Goal: Task Accomplishment & Management: Use online tool/utility

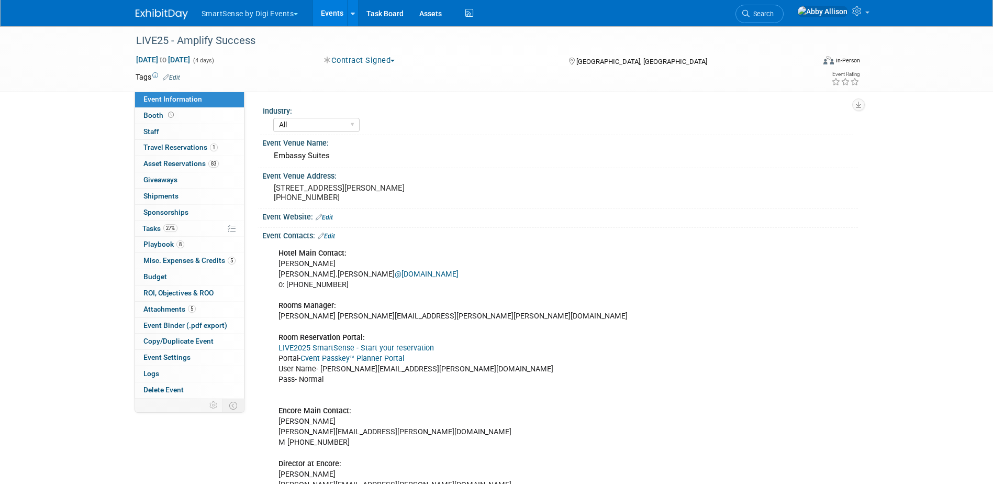
select select "All"
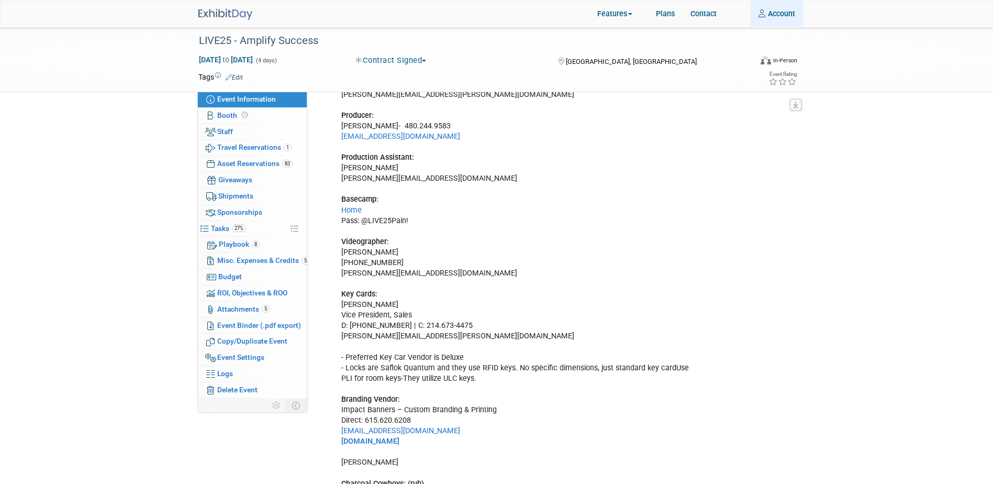
click at [774, 13] on link "Account" at bounding box center [776, 14] width 52 height 26
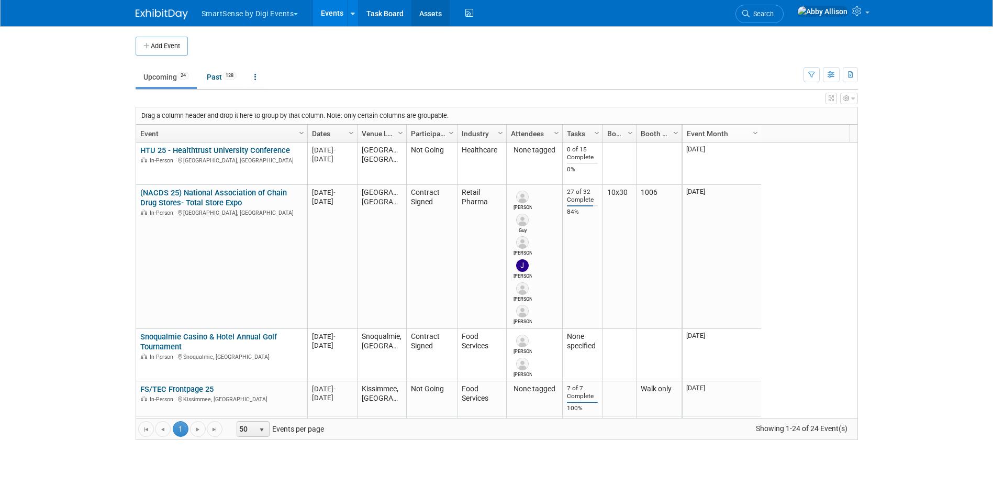
click at [429, 13] on link "Assets" at bounding box center [430, 13] width 38 height 26
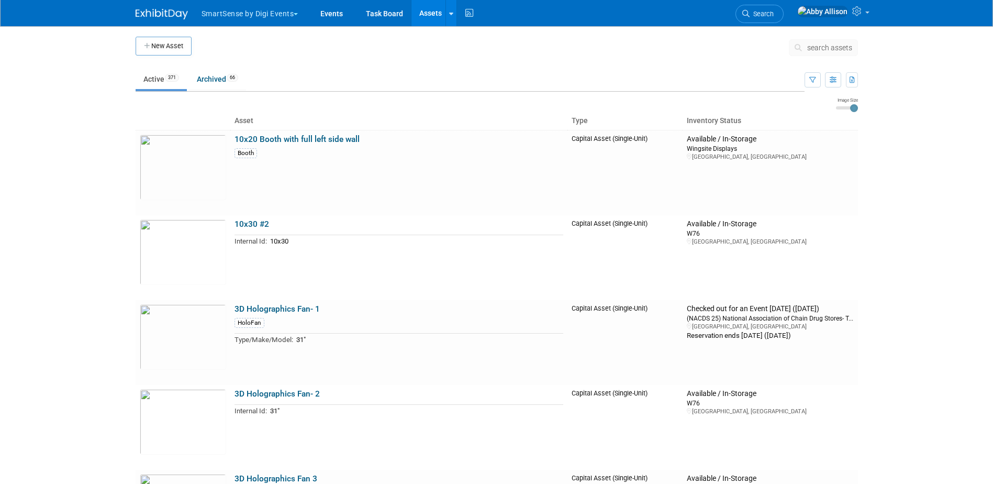
click at [810, 46] on span "search assets" at bounding box center [829, 47] width 45 height 8
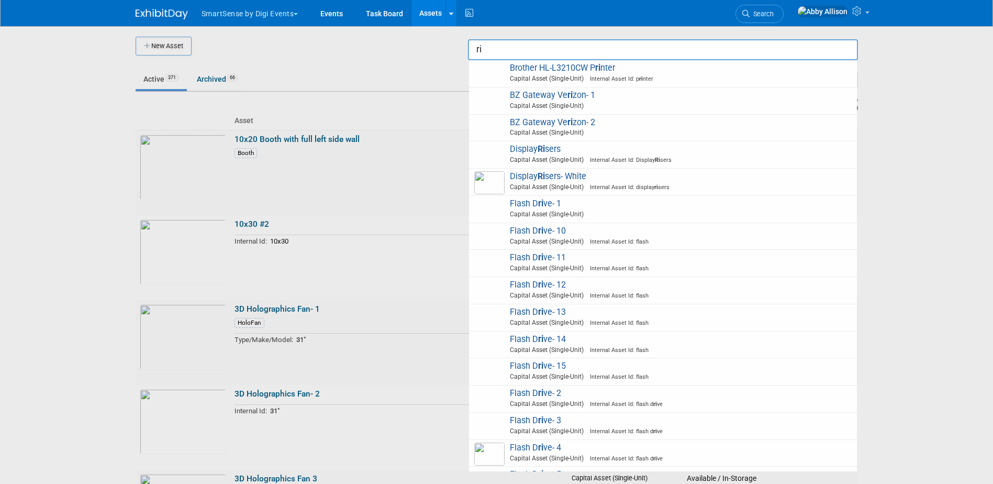
type input "r"
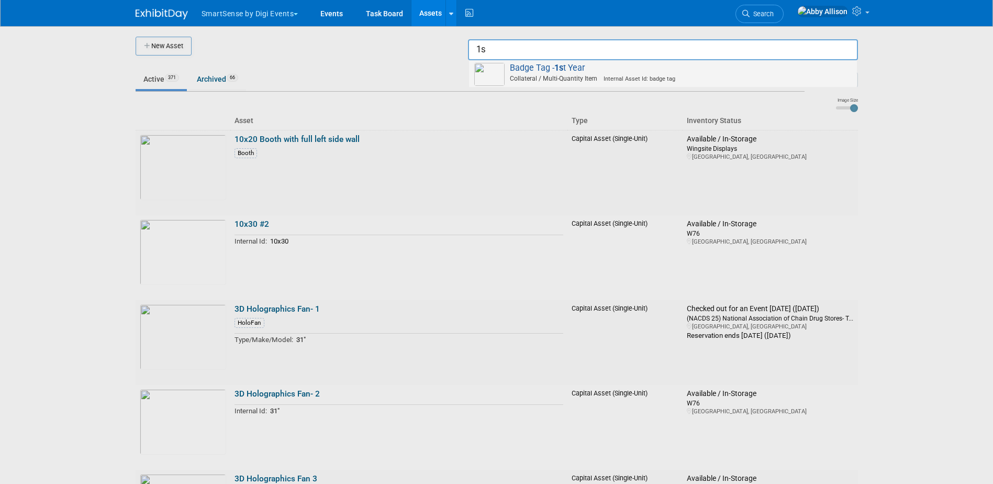
click at [558, 75] on span "Collateral / Multi-Quantity Item Internal Asset Id: badge tag" at bounding box center [664, 78] width 374 height 9
type input "Badge Tag - 1st Year"
